Goal: Navigation & Orientation: Understand site structure

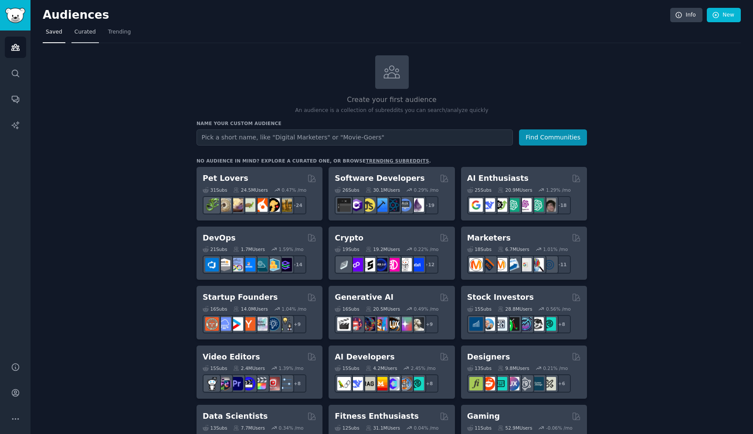
click at [85, 28] on span "Curated" at bounding box center [84, 32] width 21 height 8
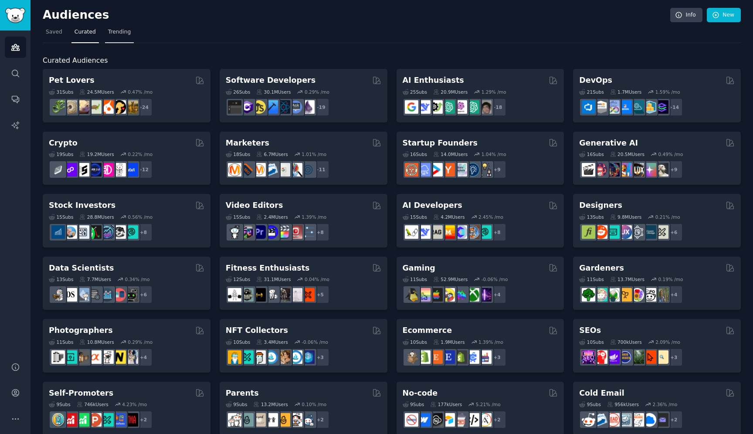
click at [123, 31] on span "Trending" at bounding box center [119, 32] width 23 height 8
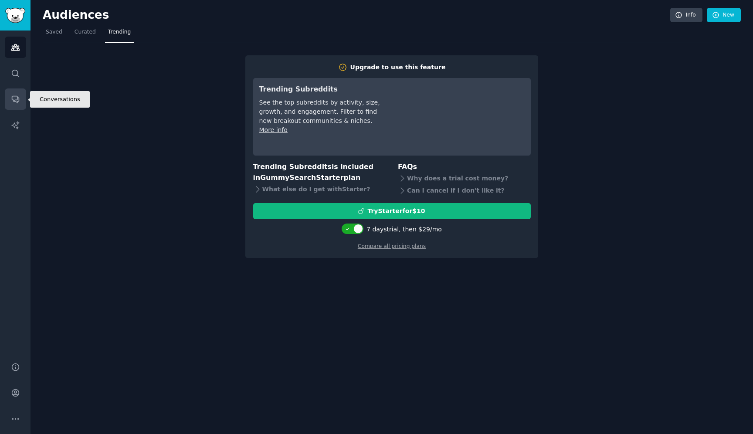
click at [23, 103] on link "Conversations" at bounding box center [15, 98] width 21 height 21
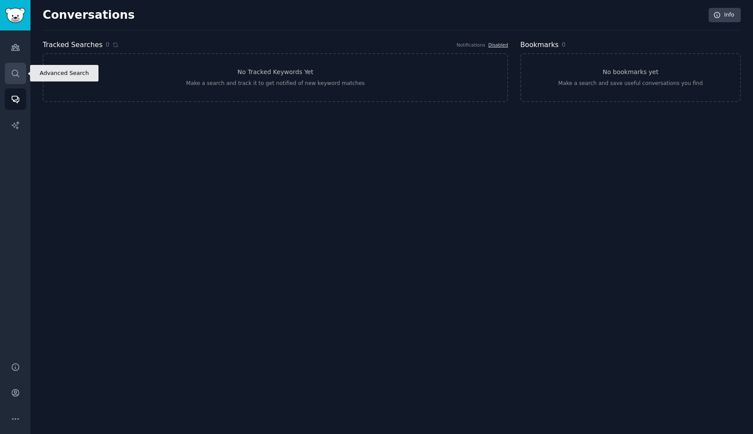
click at [15, 67] on link "Search" at bounding box center [15, 73] width 21 height 21
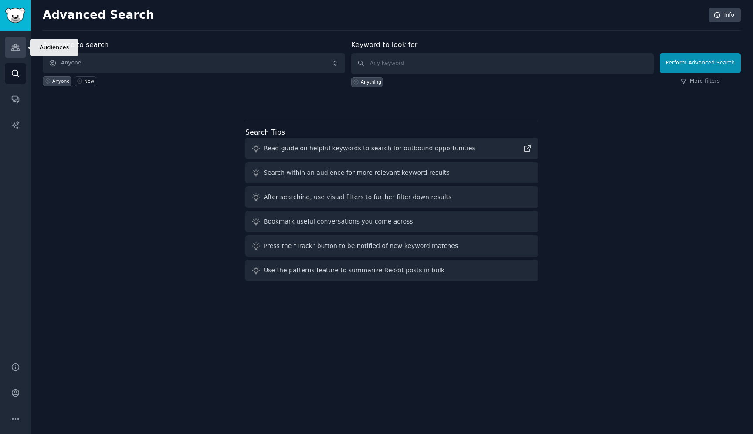
click at [13, 48] on icon "Sidebar" at bounding box center [15, 47] width 8 height 6
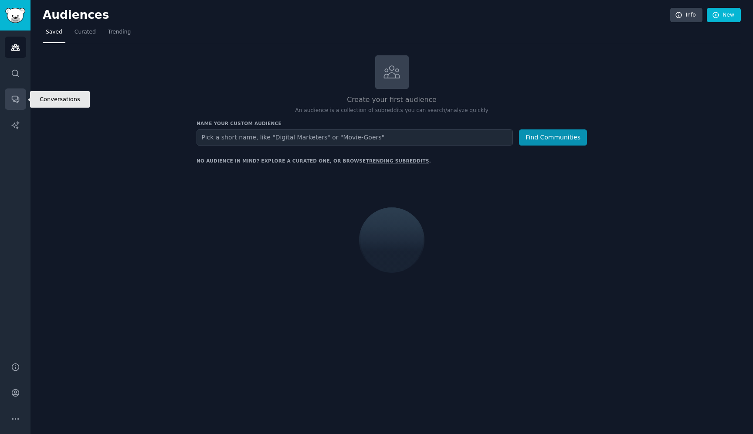
click at [13, 108] on link "Conversations" at bounding box center [15, 98] width 21 height 21
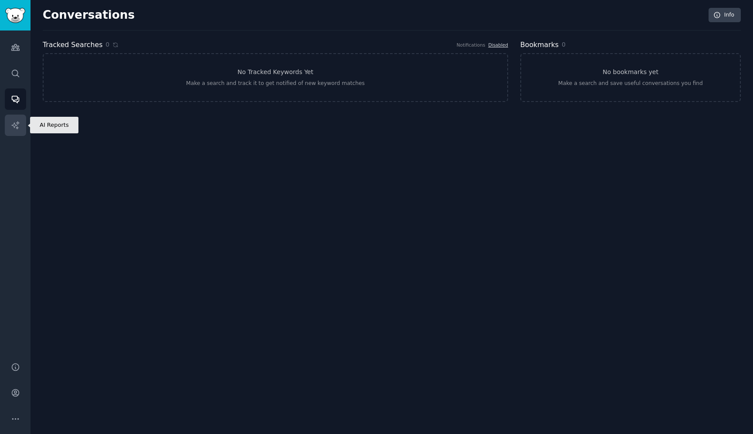
click at [15, 126] on icon "Sidebar" at bounding box center [15, 125] width 9 height 9
